Goal: Navigation & Orientation: Find specific page/section

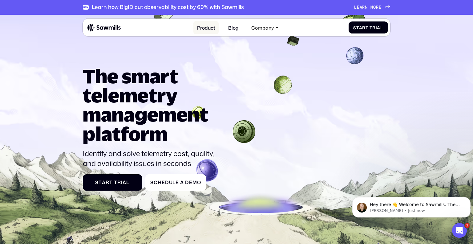
click at [206, 28] on link "Product" at bounding box center [206, 27] width 25 height 13
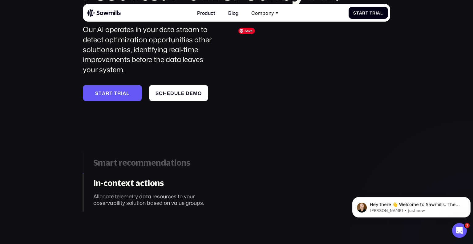
scroll to position [715, 0]
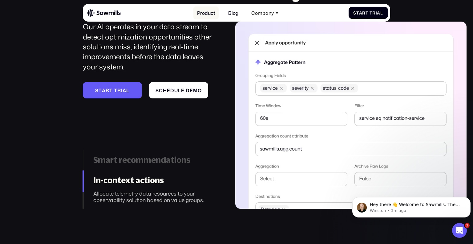
click at [206, 10] on link "Product" at bounding box center [206, 12] width 25 height 13
